Goal: Task Accomplishment & Management: Manage account settings

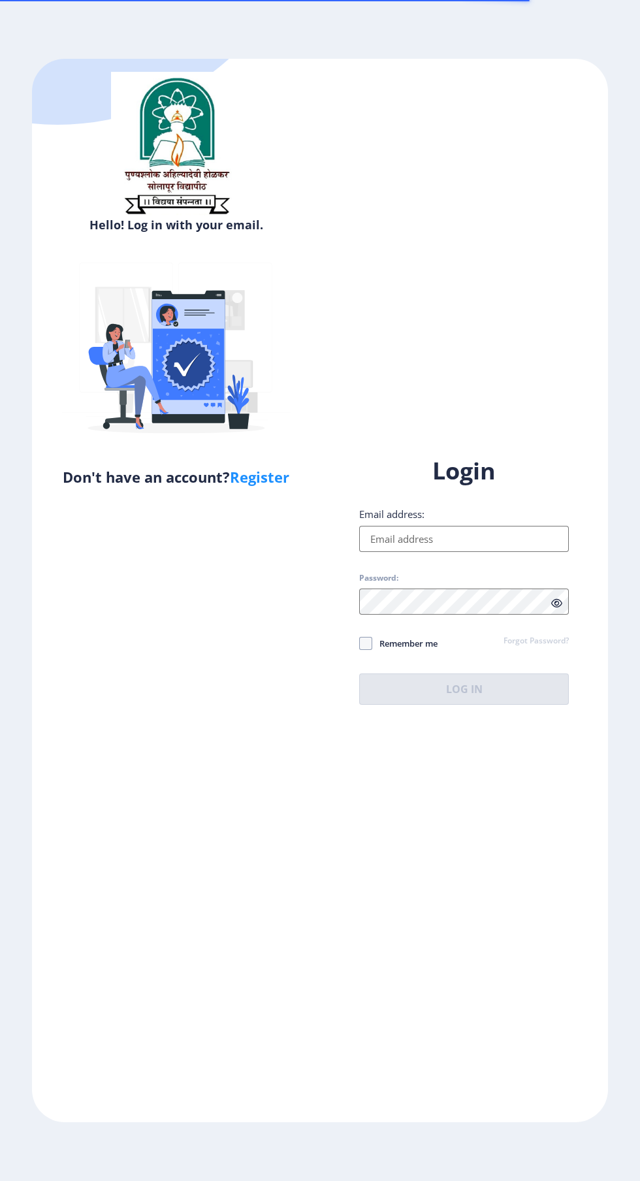
click at [466, 552] on input "Email address:" at bounding box center [464, 539] width 210 height 26
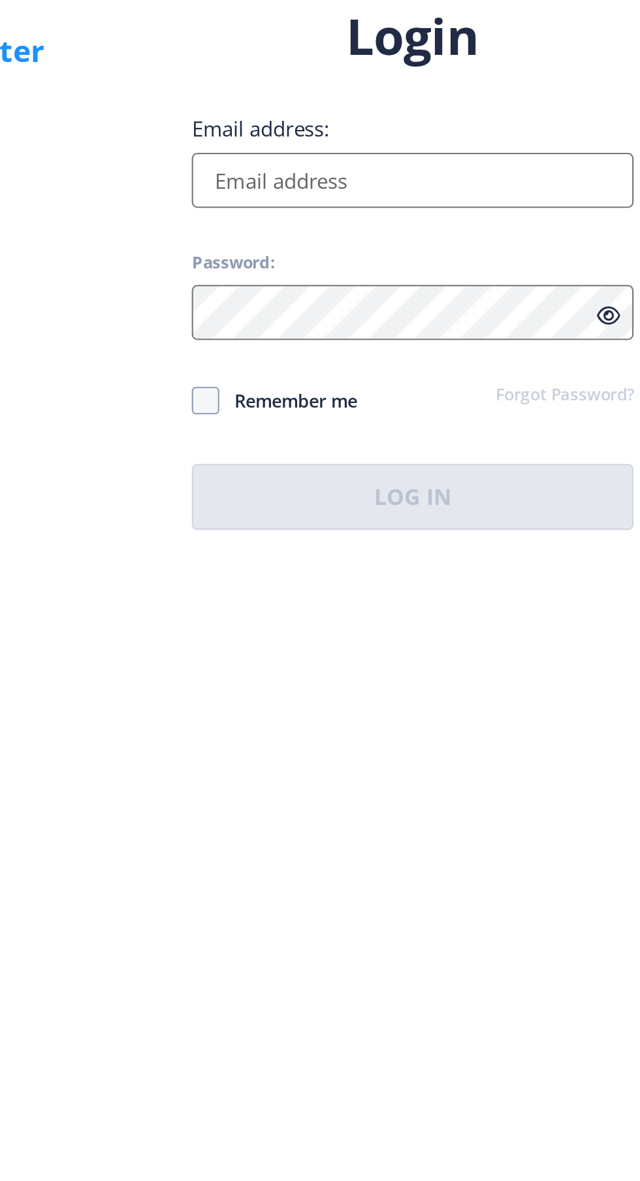
type input "[EMAIL_ADDRESS][DOMAIN_NAME]"
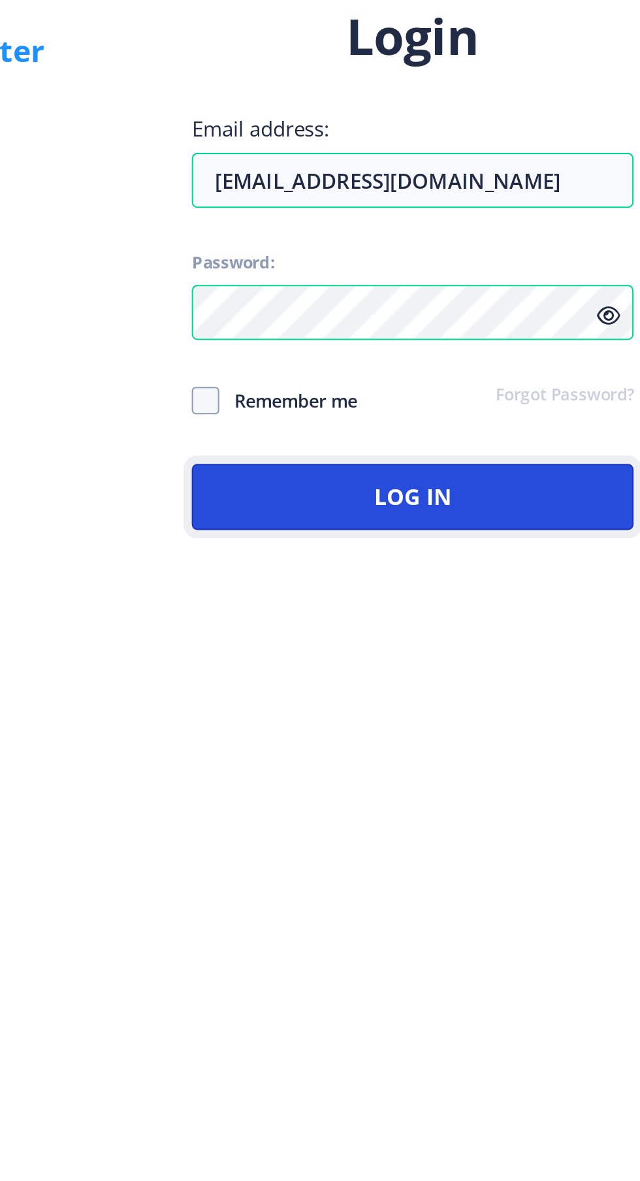
click at [506, 705] on button "Log In" at bounding box center [464, 689] width 210 height 31
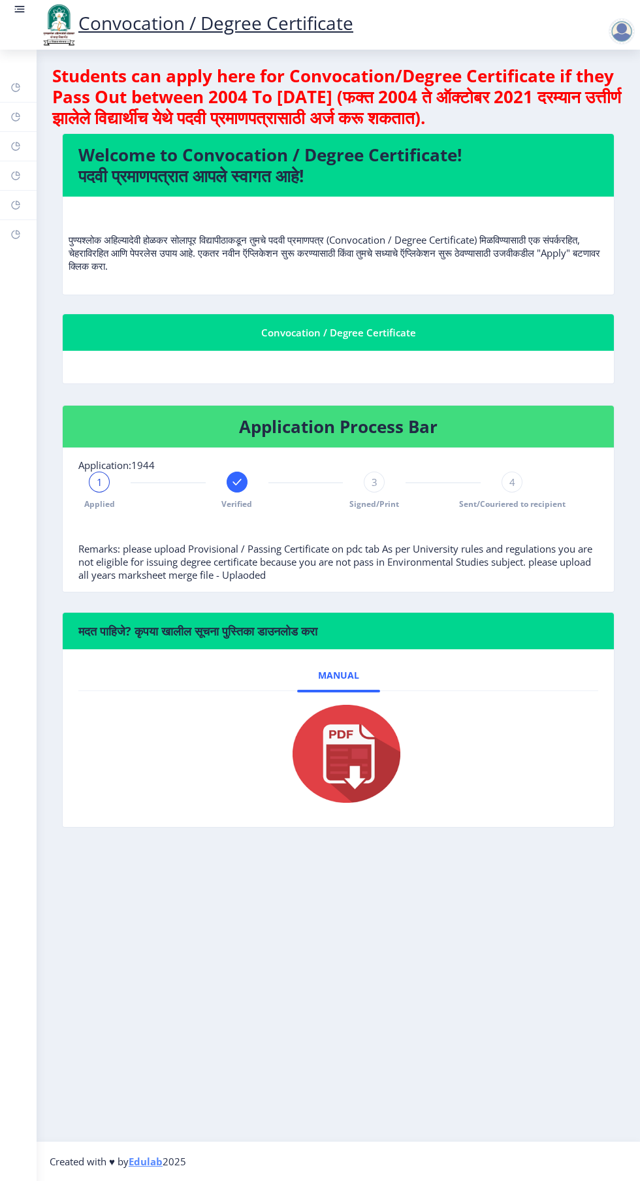
click at [36, 84] on link "Dashboard" at bounding box center [18, 87] width 37 height 29
click at [30, 144] on link "Profile" at bounding box center [18, 146] width 37 height 29
select select
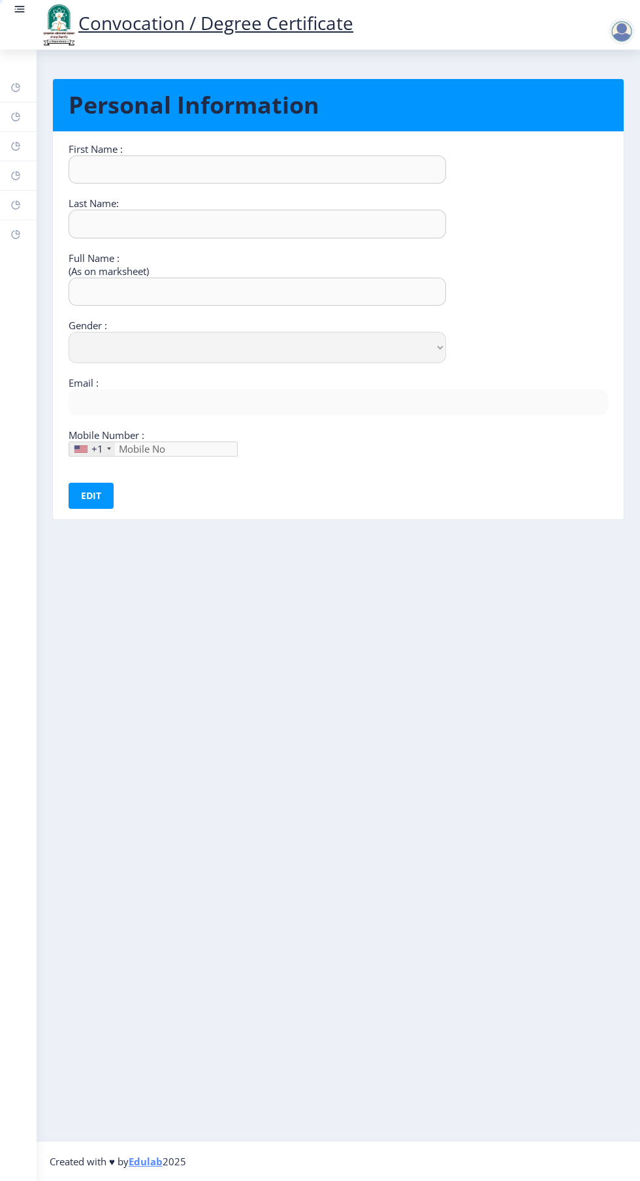
type input "[PERSON_NAME]"
type input "MANE"
type input "[PERSON_NAME]"
select select "[DEMOGRAPHIC_DATA]"
type input "[EMAIL_ADDRESS][DOMAIN_NAME]"
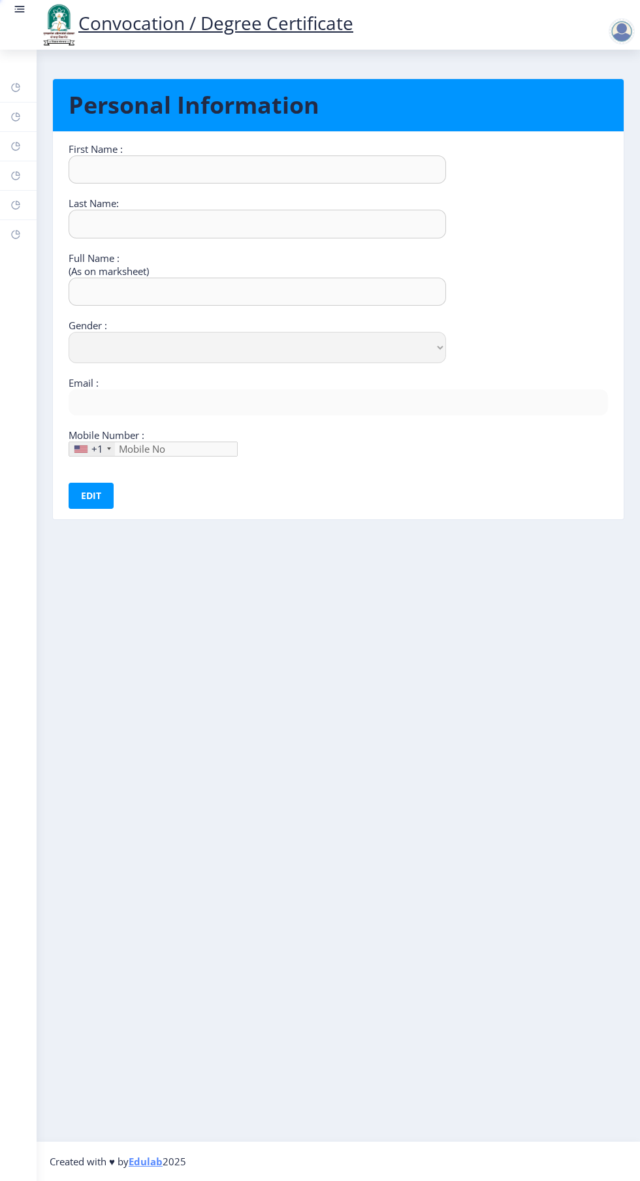
type input "9011980206"
click at [27, 176] on link "Myapplication" at bounding box center [18, 175] width 37 height 29
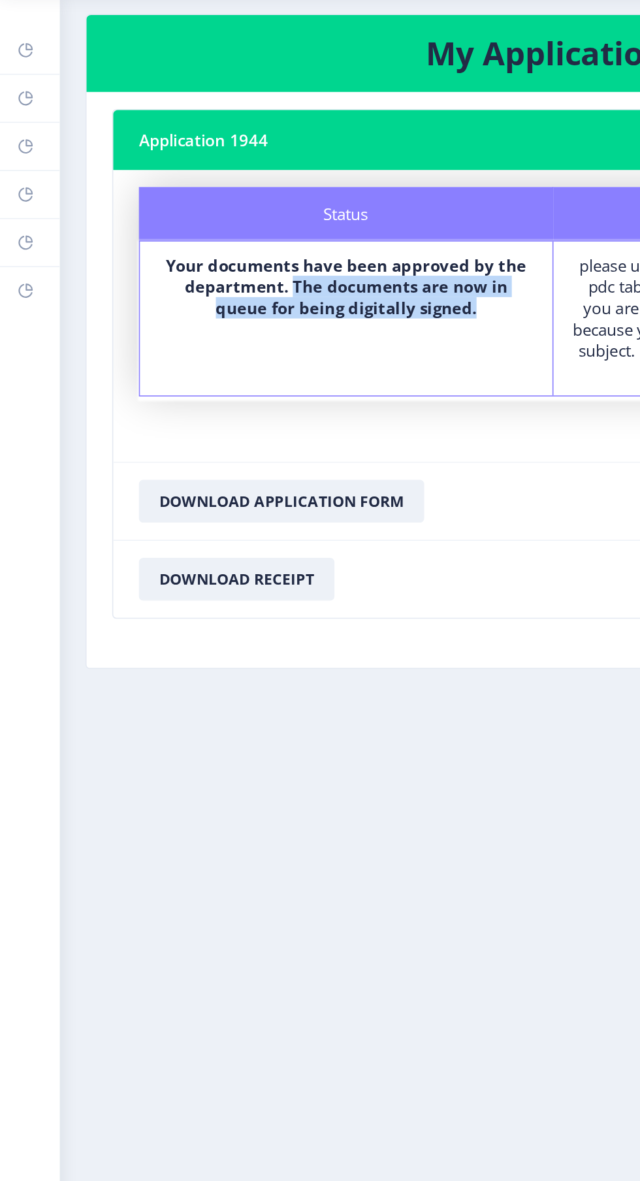
copy b "The documents are now in queue for being digitally signed."
